Goal: Information Seeking & Learning: Learn about a topic

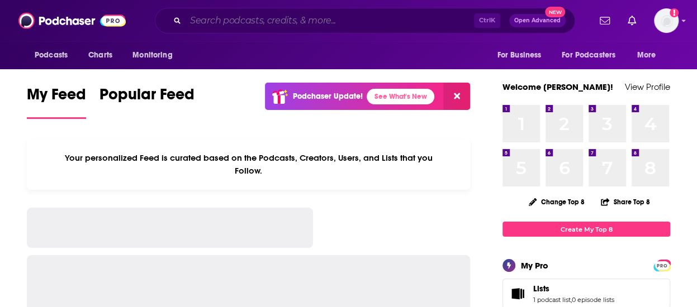
click at [293, 17] on input "Search podcasts, credits, & more..." at bounding box center [329, 21] width 288 height 18
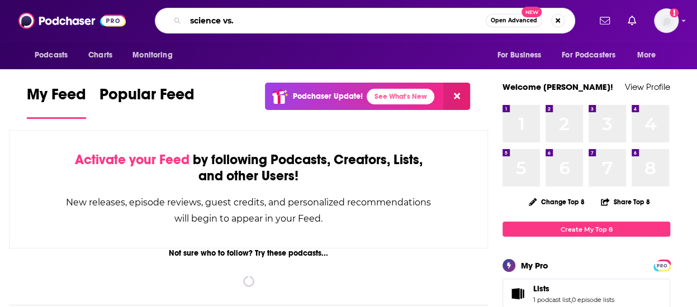
type input "science vs."
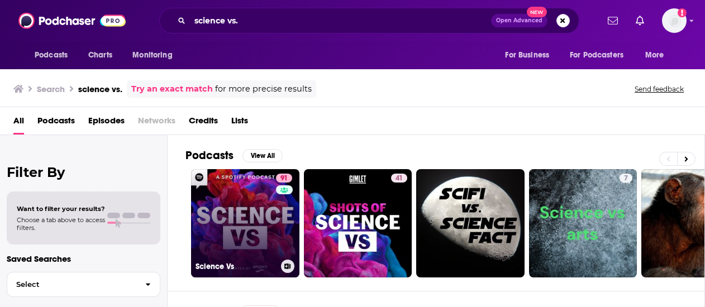
click at [274, 207] on link "91 Science Vs" at bounding box center [245, 223] width 108 height 108
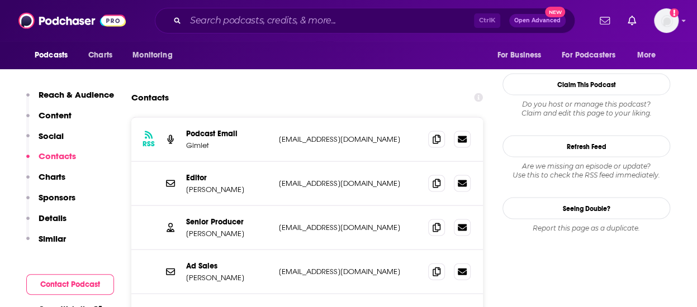
scroll to position [1117, 0]
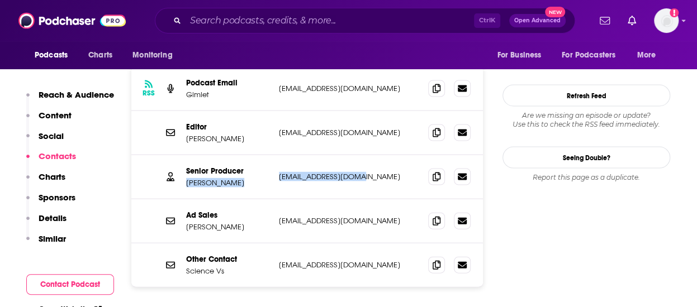
drag, startPoint x: 362, startPoint y: 120, endPoint x: 265, endPoint y: 119, distance: 97.2
click at [0, 0] on div "Senior Producer Rose Rimler rose@gimletmedia.com rose@gimletmedia.com" at bounding box center [0, 0] width 0 height 0
click at [265, 166] on p "Senior Producer" at bounding box center [228, 170] width 84 height 9
drag, startPoint x: 274, startPoint y: 123, endPoint x: 379, endPoint y: 127, distance: 105.1
click at [379, 155] on div "Senior Producer Rose Rimler rose@gimletmedia.com rose@gimletmedia.com" at bounding box center [306, 177] width 351 height 44
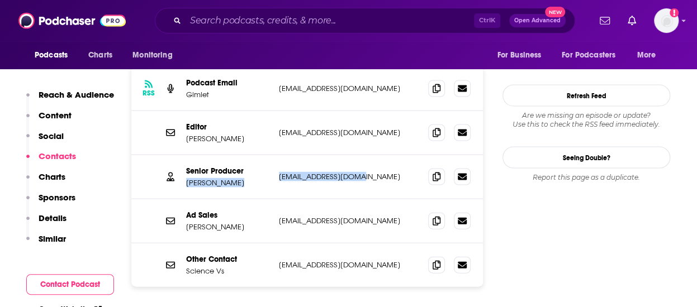
click at [373, 155] on div "Senior Producer Rose Rimler rose@gimletmedia.com rose@gimletmedia.com" at bounding box center [306, 177] width 351 height 44
click at [359, 172] on p "rose@gimletmedia.com" at bounding box center [349, 176] width 140 height 9
drag, startPoint x: 363, startPoint y: 122, endPoint x: 280, endPoint y: 126, distance: 83.3
click at [280, 172] on p "rose@gimletmedia.com" at bounding box center [349, 176] width 140 height 9
click at [283, 172] on p "rose@gimletmedia.com" at bounding box center [349, 176] width 140 height 9
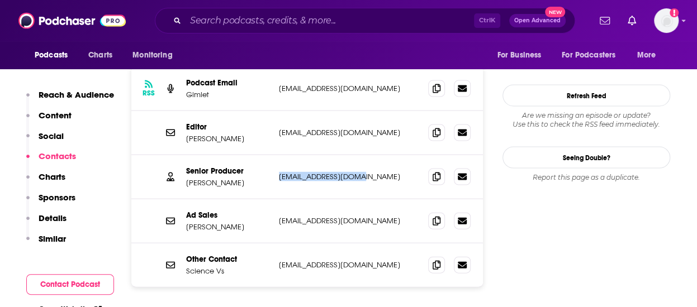
drag, startPoint x: 362, startPoint y: 123, endPoint x: 278, endPoint y: 125, distance: 84.4
click at [278, 155] on div "Senior Producer Rose Rimler rose@gimletmedia.com rose@gimletmedia.com" at bounding box center [306, 177] width 351 height 44
copy p "rose@gimletmedia.com"
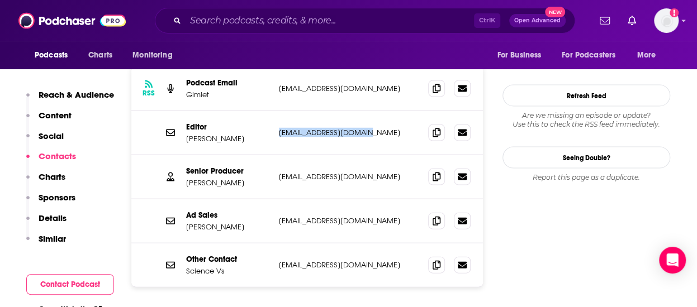
drag, startPoint x: 331, startPoint y: 77, endPoint x: 293, endPoint y: 79, distance: 38.1
click at [277, 111] on div "Editor Blythe Terrell blythe@gimletmedia.com blythe@gimletmedia.com" at bounding box center [306, 133] width 351 height 44
copy p "blythe@gimletmedia.com"
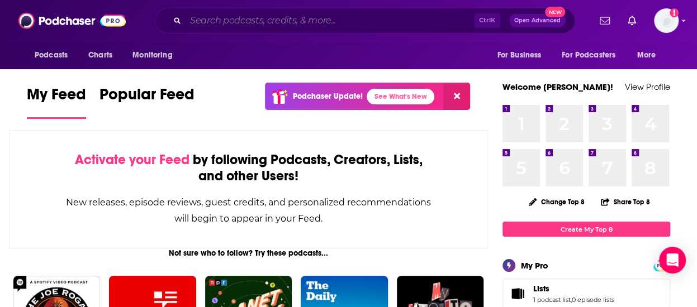
click at [236, 17] on input "Search podcasts, credits, & more..." at bounding box center [329, 21] width 288 height 18
drag, startPoint x: 92, startPoint y: 76, endPoint x: 58, endPoint y: 54, distance: 40.3
click at [44, 53] on span "Podcasts" at bounding box center [51, 55] width 33 height 16
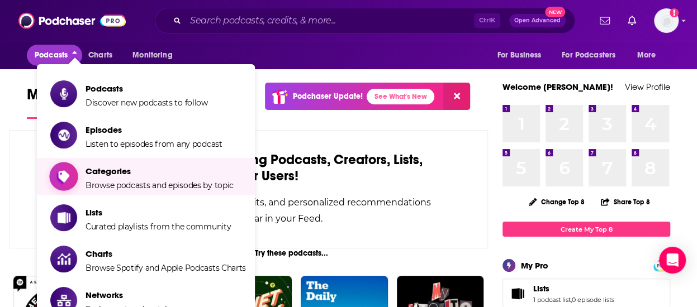
click at [153, 177] on span "Categories Browse podcasts and episodes by topic" at bounding box center [159, 177] width 148 height 28
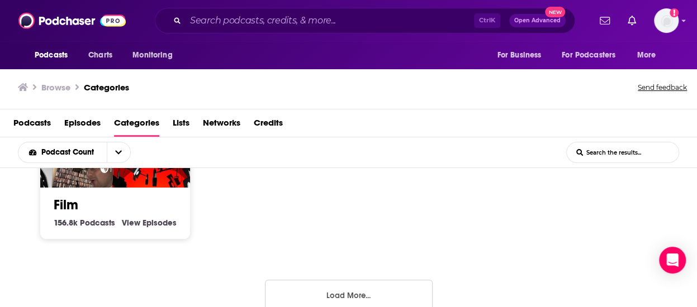
scroll to position [890, 0]
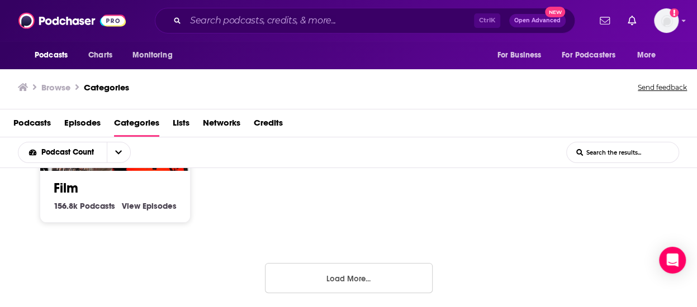
click at [321, 275] on button "Load More..." at bounding box center [349, 278] width 168 height 30
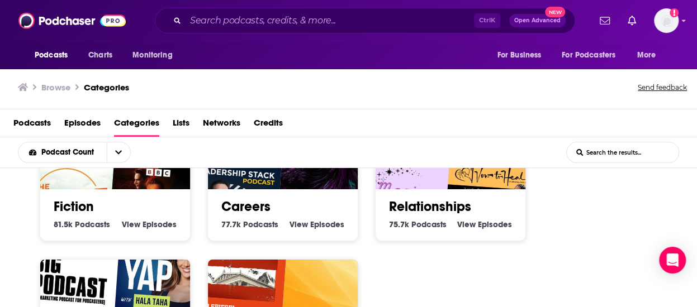
scroll to position [1672, 0]
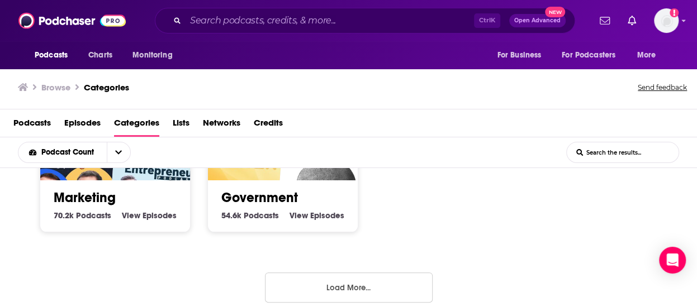
click at [325, 273] on button "Load More..." at bounding box center [349, 288] width 168 height 30
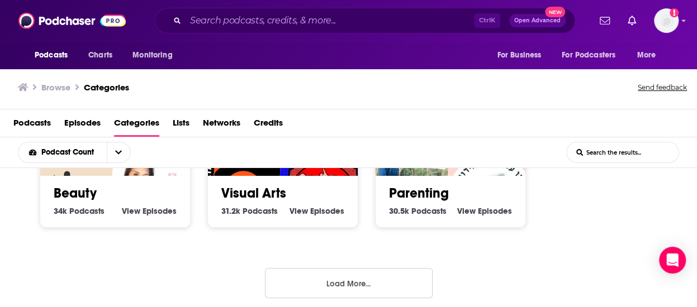
scroll to position [2468, 0]
click at [351, 286] on button "Load More..." at bounding box center [349, 283] width 168 height 30
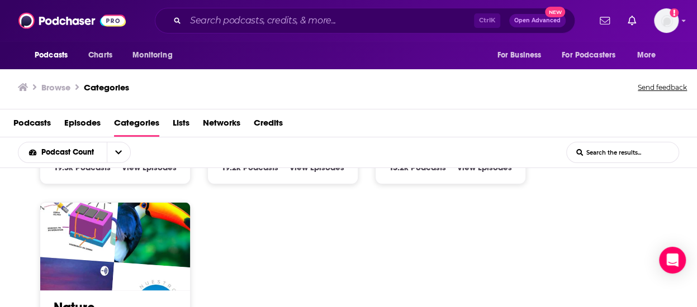
scroll to position [3415, 0]
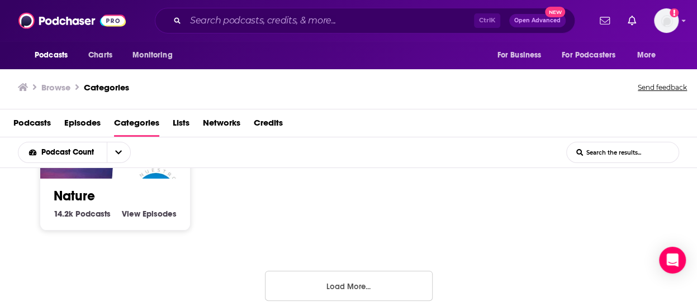
click at [343, 271] on button "Load More..." at bounding box center [349, 286] width 168 height 30
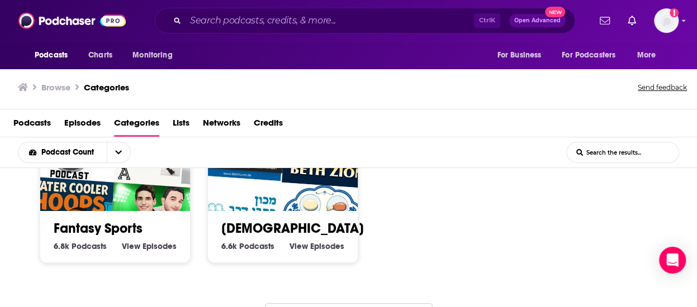
scroll to position [4203, 0]
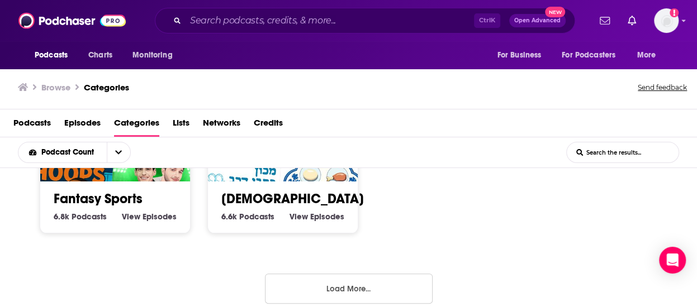
click at [327, 274] on button "Load More..." at bounding box center [349, 289] width 168 height 30
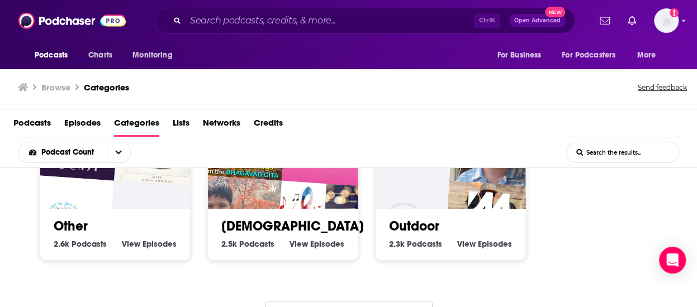
scroll to position [4992, 0]
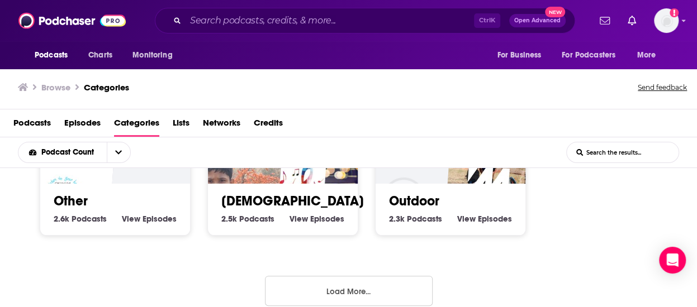
click at [360, 276] on button "Load More..." at bounding box center [349, 291] width 168 height 30
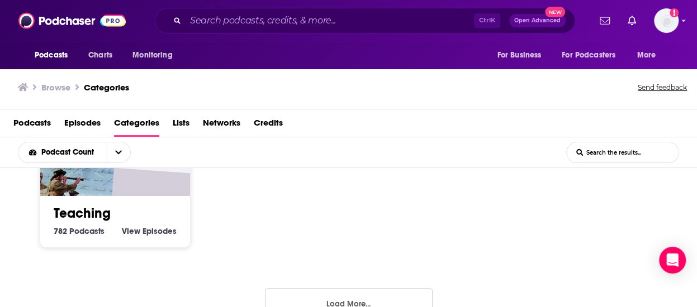
scroll to position [5988, 0]
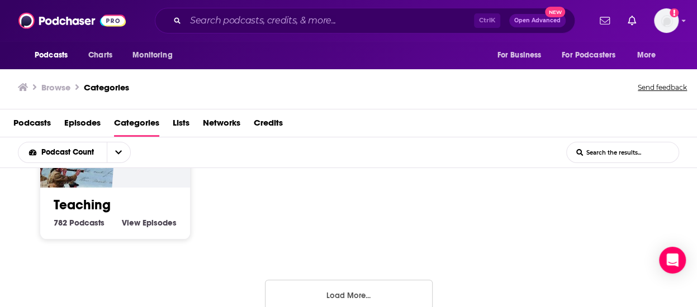
drag, startPoint x: 339, startPoint y: 263, endPoint x: 440, endPoint y: 236, distance: 104.6
click at [339, 280] on button "Load More..." at bounding box center [349, 295] width 168 height 30
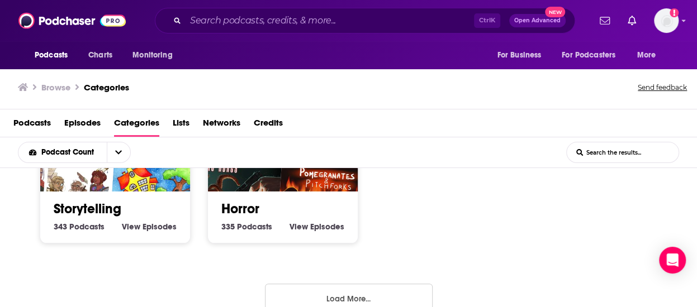
scroll to position [6777, 0]
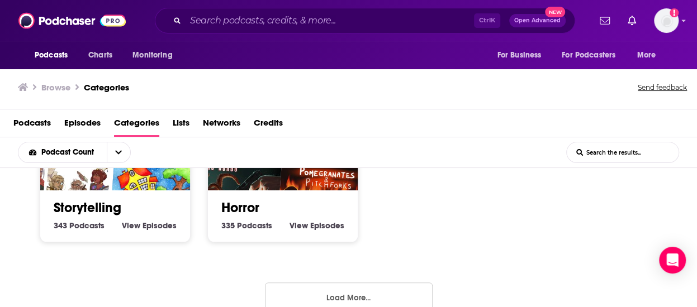
click at [355, 283] on button "Load More..." at bounding box center [349, 298] width 168 height 30
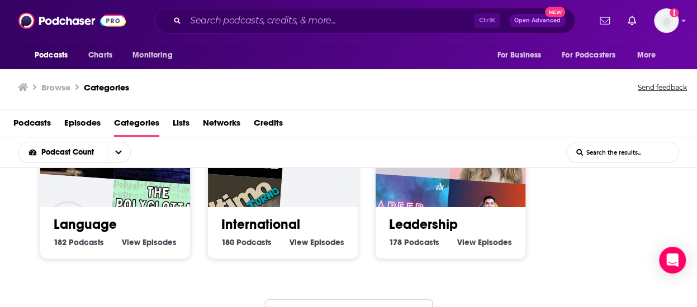
scroll to position [7599, 0]
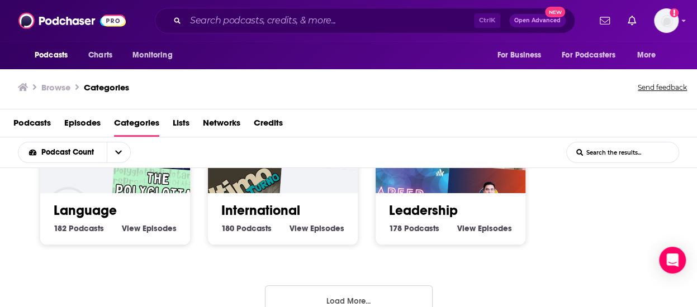
drag, startPoint x: 337, startPoint y: 278, endPoint x: 361, endPoint y: 268, distance: 25.8
click at [337, 285] on button "Load More..." at bounding box center [349, 300] width 168 height 30
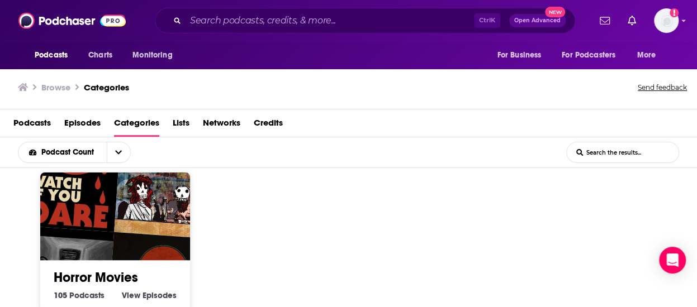
scroll to position [8545, 0]
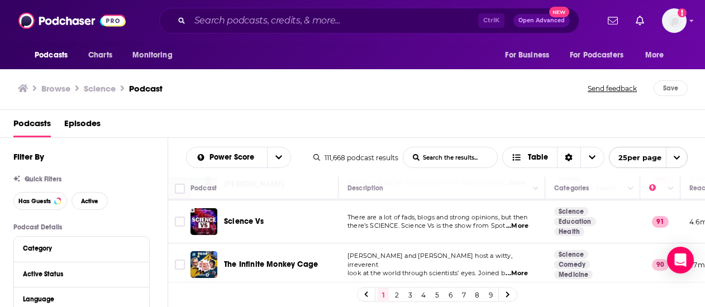
scroll to position [447, 0]
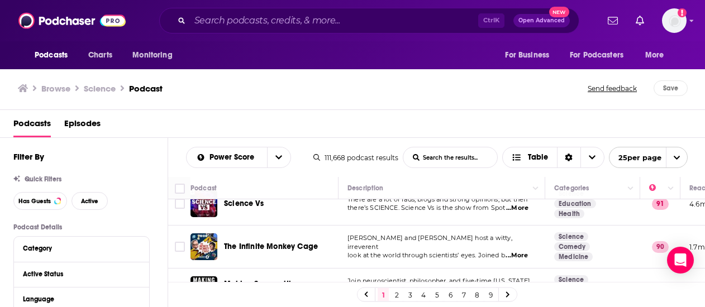
click at [518, 251] on span "...More" at bounding box center [517, 255] width 22 height 9
click at [296, 91] on div "Browse Science Podcast" at bounding box center [303, 88] width 571 height 16
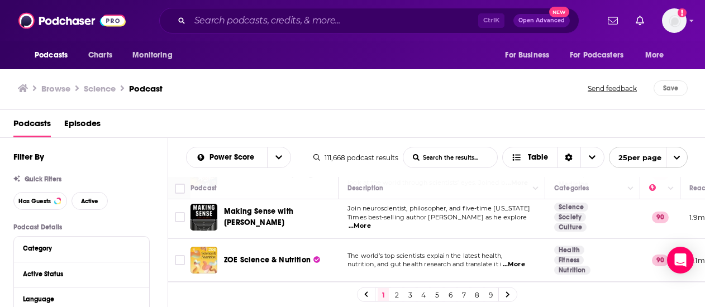
scroll to position [503, 0]
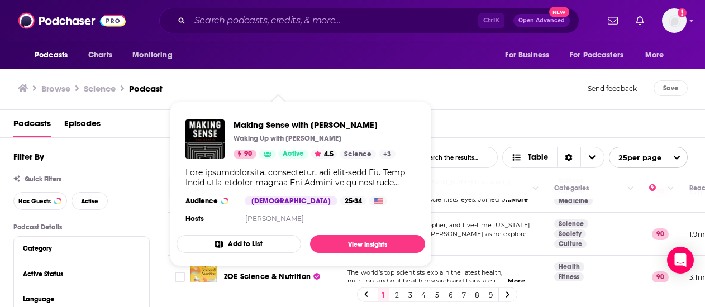
drag, startPoint x: 269, startPoint y: 228, endPoint x: 489, endPoint y: 230, distance: 220.7
click at [489, 229] on span "Join neuroscientist, philosopher, and five-time [US_STATE]" at bounding box center [438, 225] width 183 height 8
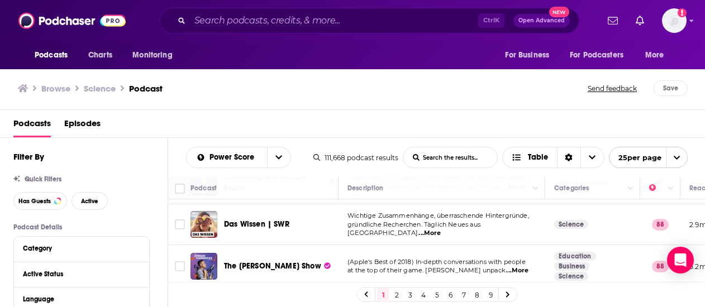
scroll to position [670, 0]
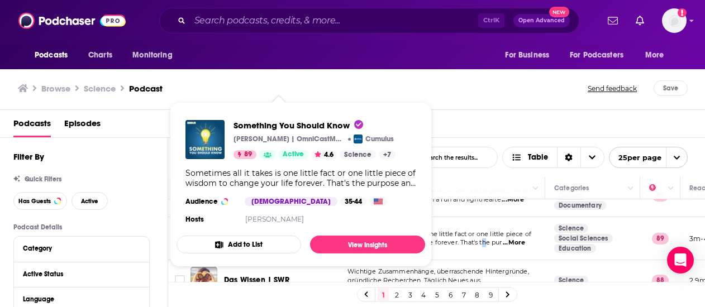
drag, startPoint x: 270, startPoint y: 229, endPoint x: 485, endPoint y: 244, distance: 215.0
click at [485, 244] on td "Sometimes all it takes is one little fact or one little piece of wisdom to chan…" at bounding box center [442, 238] width 207 height 43
drag, startPoint x: 276, startPoint y: 232, endPoint x: 475, endPoint y: 249, distance: 200.2
click at [475, 249] on td "Sometimes all it takes is one little fact or one little piece of wisdom to chan…" at bounding box center [442, 238] width 207 height 43
click at [468, 226] on td "Sometimes all it takes is one little fact or one little piece of wisdom to chan…" at bounding box center [442, 238] width 207 height 43
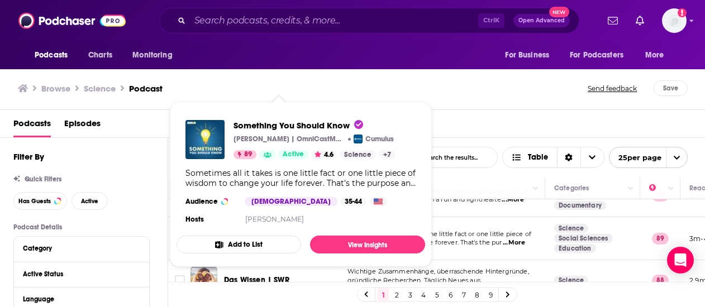
drag, startPoint x: 249, startPoint y: 227, endPoint x: 477, endPoint y: 213, distance: 228.3
click at [477, 213] on td "The Why Files covers mysteries, myths and legends. We tell stories and seek the…" at bounding box center [442, 195] width 207 height 43
drag, startPoint x: 265, startPoint y: 228, endPoint x: 505, endPoint y: 236, distance: 239.8
click at [505, 239] on span "...More" at bounding box center [514, 243] width 22 height 9
drag, startPoint x: 227, startPoint y: 238, endPoint x: 479, endPoint y: 237, distance: 252.5
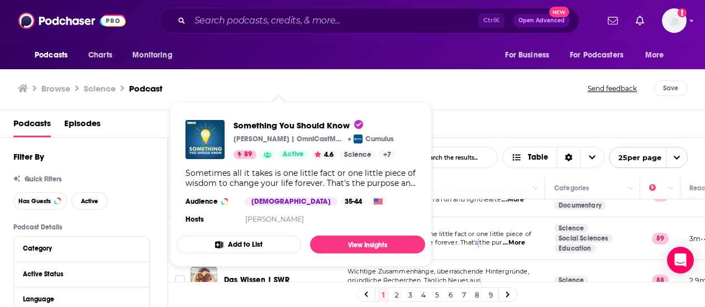
click at [479, 239] on span "wisdom to change your life forever. That's the pur" at bounding box center [424, 243] width 155 height 8
click at [295, 239] on button "Add to List" at bounding box center [239, 245] width 125 height 18
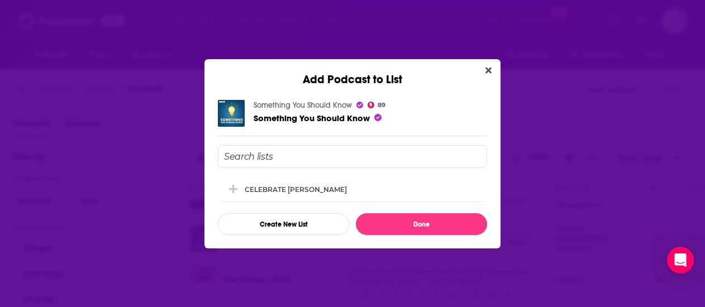
click at [489, 68] on icon "Close" at bounding box center [488, 70] width 6 height 9
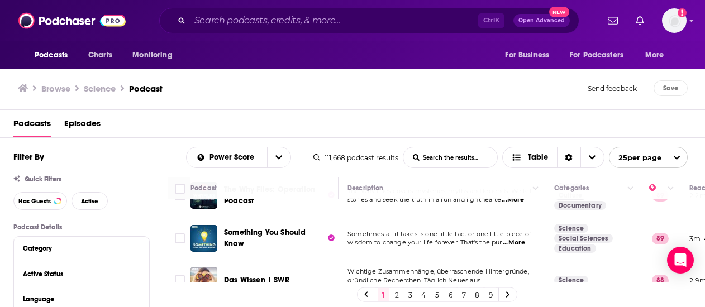
click at [508, 239] on span "...More" at bounding box center [514, 243] width 22 height 9
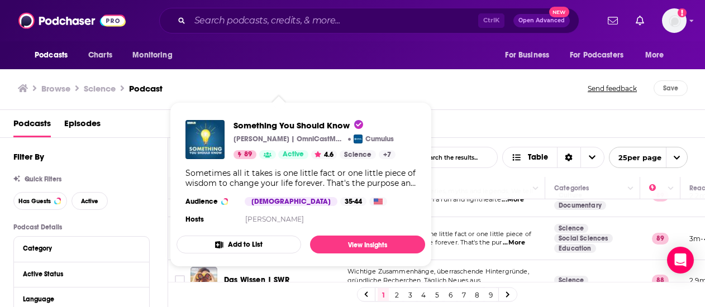
drag, startPoint x: 246, startPoint y: 244, endPoint x: 470, endPoint y: 213, distance: 226.7
click at [470, 213] on tbody "Huberman Lab The Huberman Lab podcast is hosted by Andrew Huberman, Ph.D., a ne…" at bounding box center [588, 71] width 840 height 1084
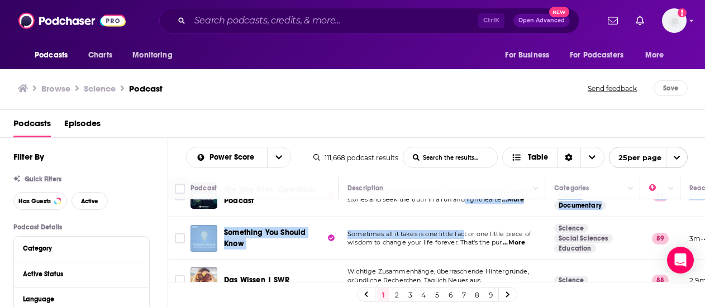
drag, startPoint x: 273, startPoint y: 232, endPoint x: 464, endPoint y: 226, distance: 191.7
click at [464, 226] on tbody "Huberman Lab The Huberman Lab podcast is hosted by Andrew Huberman, Ph.D., a ne…" at bounding box center [588, 71] width 840 height 1084
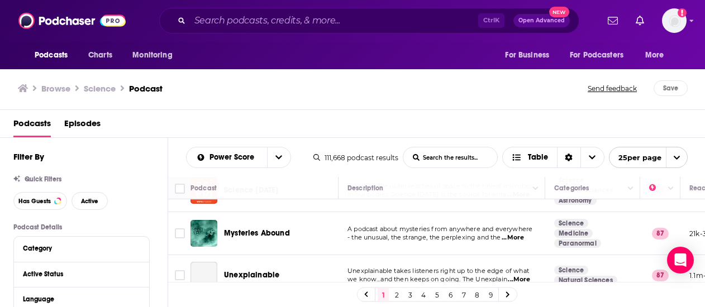
scroll to position [1004, 0]
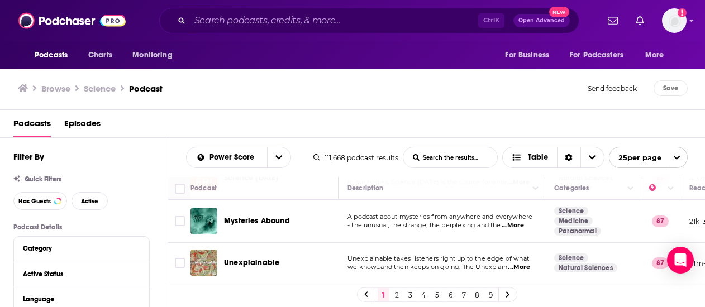
click at [396, 294] on link "2" at bounding box center [396, 294] width 11 height 13
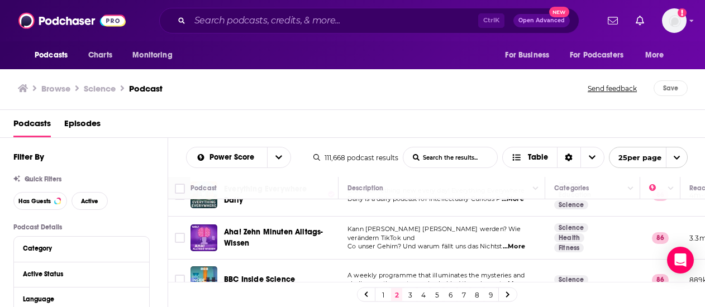
scroll to position [168, 0]
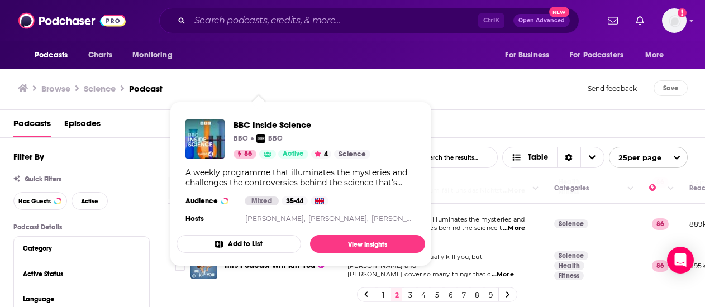
drag, startPoint x: 228, startPoint y: 218, endPoint x: 419, endPoint y: 220, distance: 191.0
click at [427, 213] on span "BBC Inside Science BBC BBC 86 Active 4 Science A weekly programme that illumina…" at bounding box center [301, 184] width 262 height 178
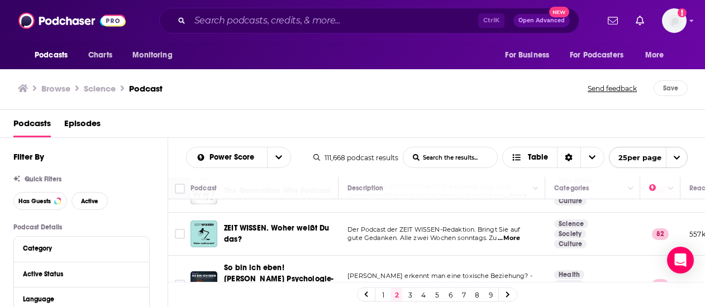
scroll to position [982, 0]
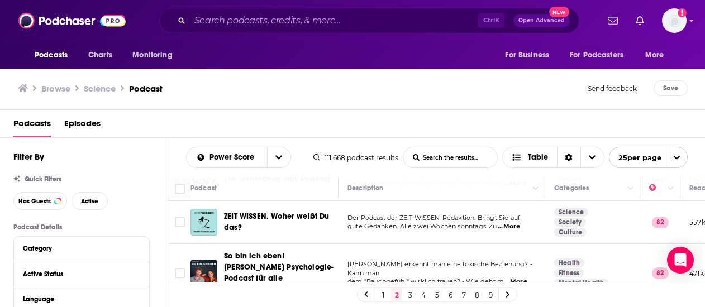
click at [411, 292] on link "3" at bounding box center [409, 294] width 11 height 13
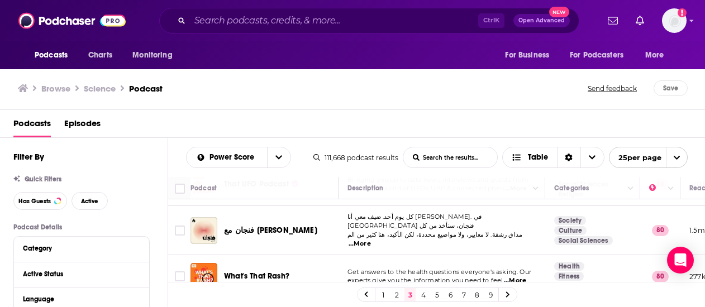
scroll to position [993, 0]
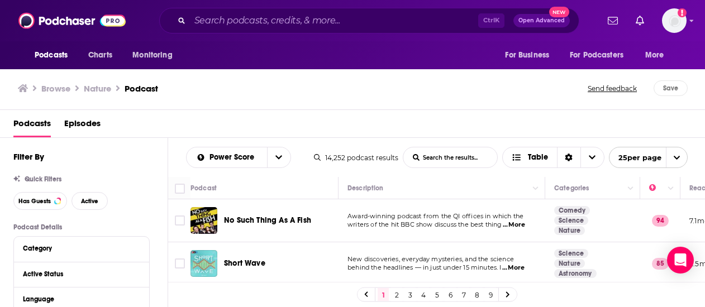
click at [521, 222] on span "...More" at bounding box center [514, 225] width 22 height 9
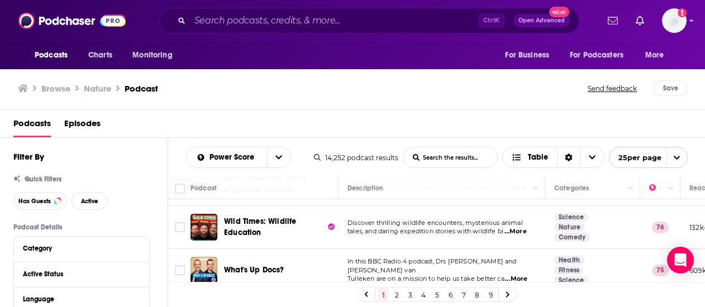
scroll to position [391, 0]
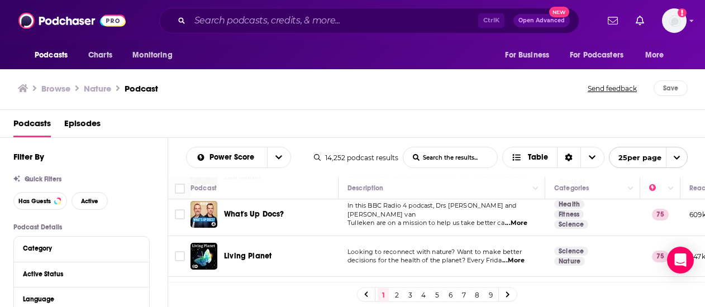
click at [532, 263] on td "Looking to reconnect with nature? Want to make better decisions for the health …" at bounding box center [442, 256] width 207 height 41
click at [525, 261] on span "...More" at bounding box center [513, 260] width 22 height 9
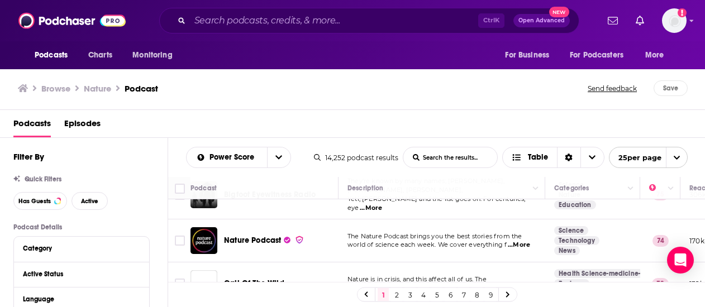
scroll to position [559, 0]
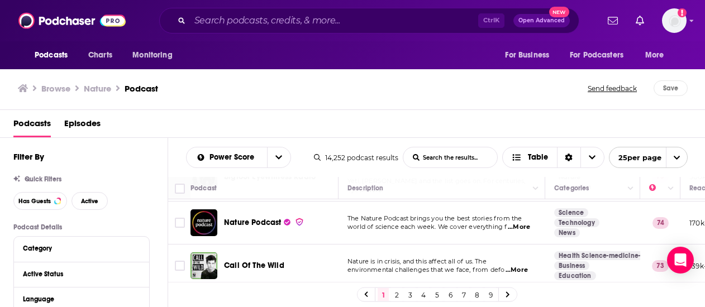
click at [508, 266] on span "...More" at bounding box center [517, 270] width 22 height 9
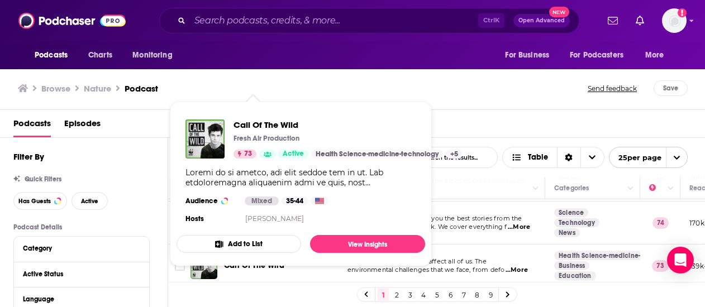
drag, startPoint x: 244, startPoint y: 254, endPoint x: 454, endPoint y: 243, distance: 209.8
click at [454, 245] on td "Nature is in crisis, and this affect all of us. The environmental challenges th…" at bounding box center [442, 266] width 207 height 43
drag, startPoint x: 275, startPoint y: 258, endPoint x: 239, endPoint y: 221, distance: 51.7
click at [238, 220] on section "Hosts Cel Spellman" at bounding box center [300, 219] width 231 height 9
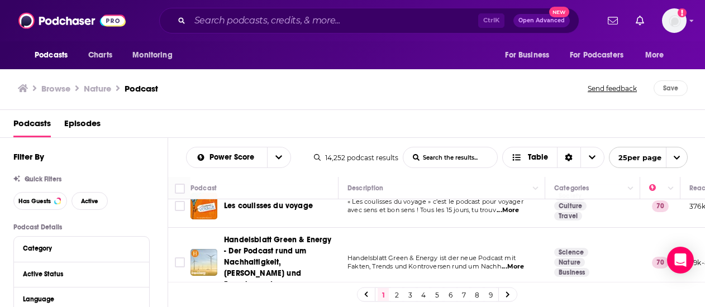
scroll to position [1007, 0]
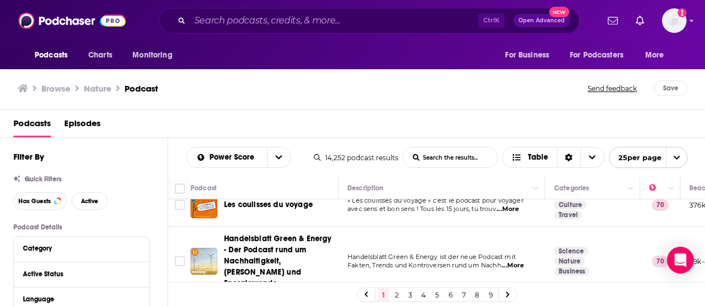
click at [393, 294] on link "2" at bounding box center [396, 294] width 11 height 13
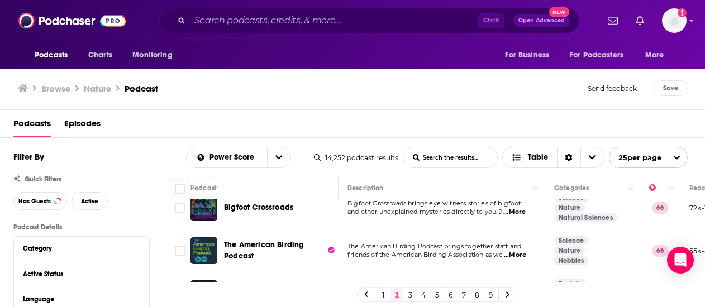
scroll to position [894, 0]
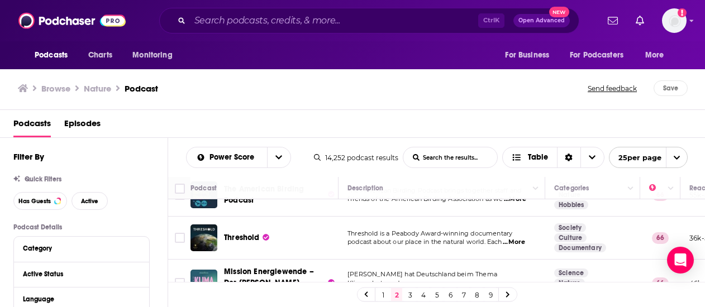
click at [523, 238] on span "...More" at bounding box center [514, 242] width 22 height 9
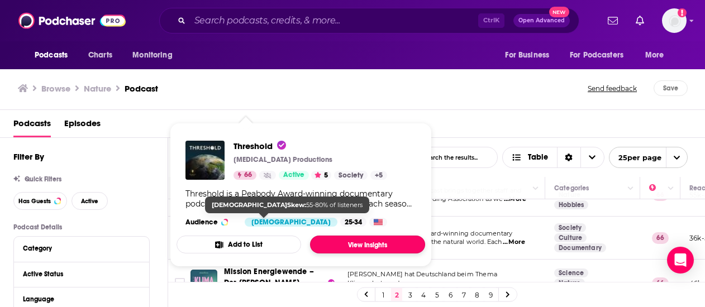
drag, startPoint x: 254, startPoint y: 220, endPoint x: 333, endPoint y: 242, distance: 82.3
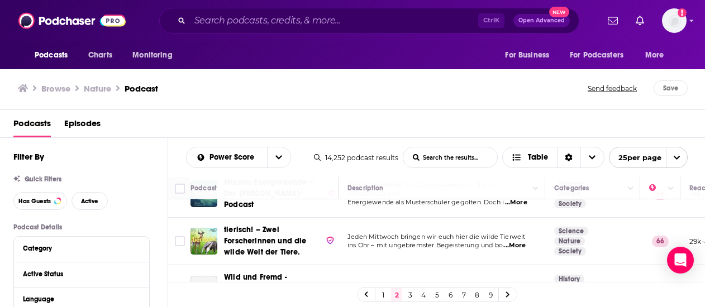
scroll to position [1000, 0]
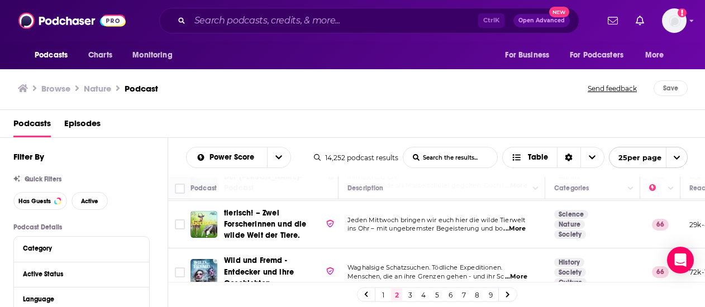
click at [410, 293] on link "3" at bounding box center [409, 294] width 11 height 13
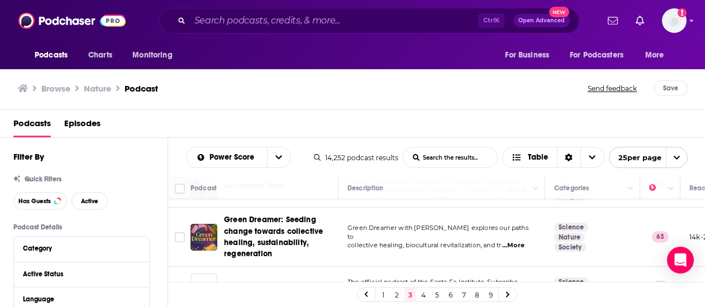
scroll to position [1002, 0]
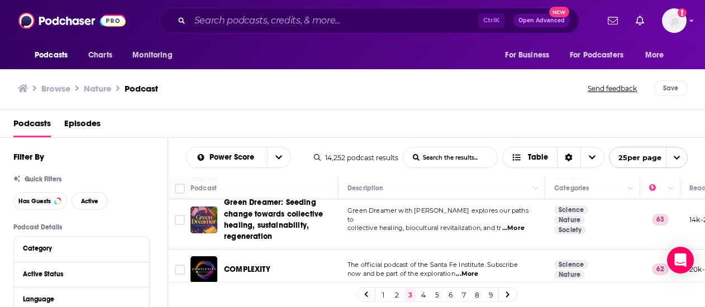
click at [425, 297] on link "4" at bounding box center [423, 294] width 11 height 13
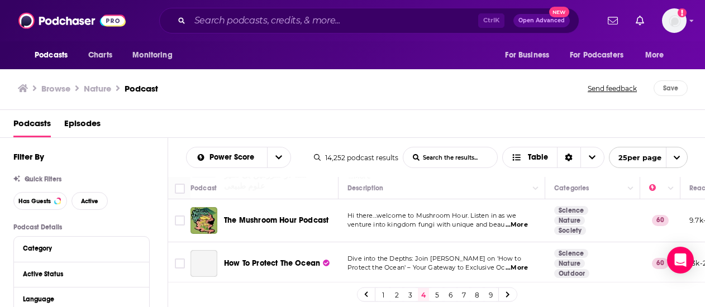
scroll to position [1031, 0]
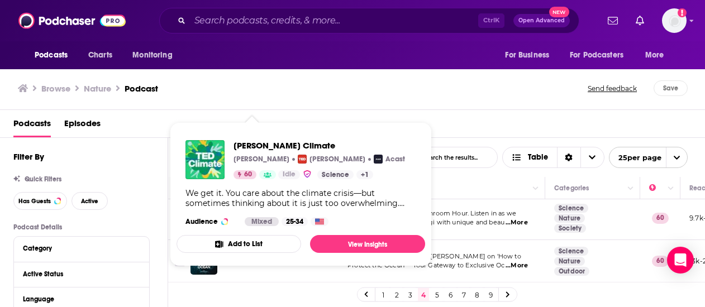
drag, startPoint x: 242, startPoint y: 251, endPoint x: 237, endPoint y: 212, distance: 38.9
click at [231, 206] on div "We get it. You care about the climate crisis—but sometimes thinking about it is…" at bounding box center [300, 198] width 231 height 20
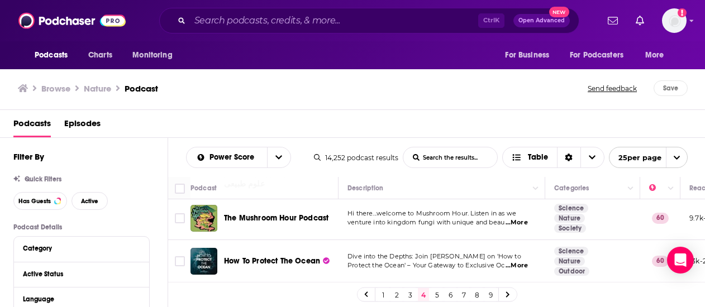
click at [431, 293] on link "5" at bounding box center [436, 294] width 11 height 13
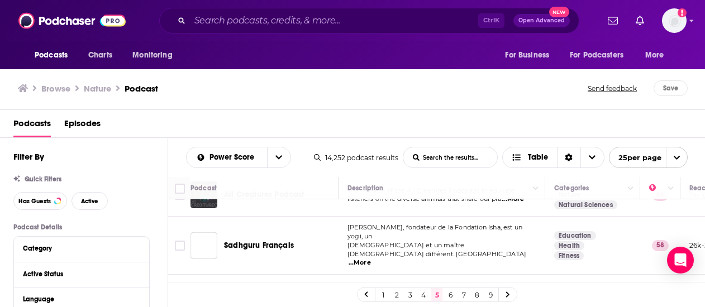
scroll to position [1000, 0]
